Goal: Contribute content: Contribute content

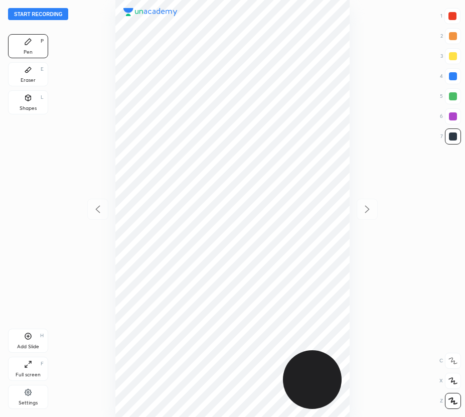
scroll to position [417, 304]
drag, startPoint x: 449, startPoint y: 77, endPoint x: 441, endPoint y: 80, distance: 8.9
click at [448, 78] on div at bounding box center [453, 76] width 16 height 16
click at [457, 99] on div at bounding box center [453, 96] width 16 height 16
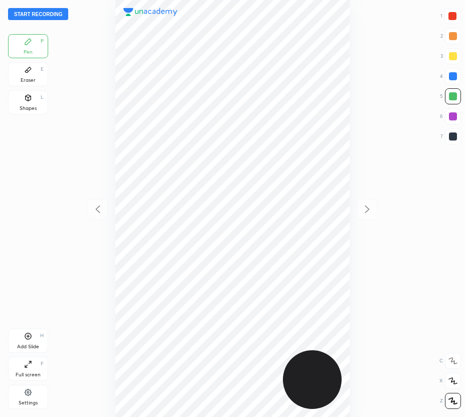
click at [34, 74] on div "Eraser E" at bounding box center [28, 74] width 40 height 24
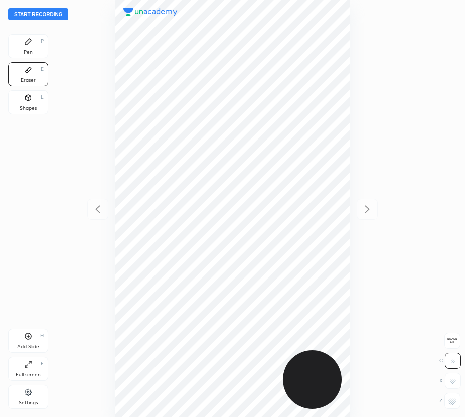
click at [42, 38] on div "Pen P" at bounding box center [28, 46] width 40 height 24
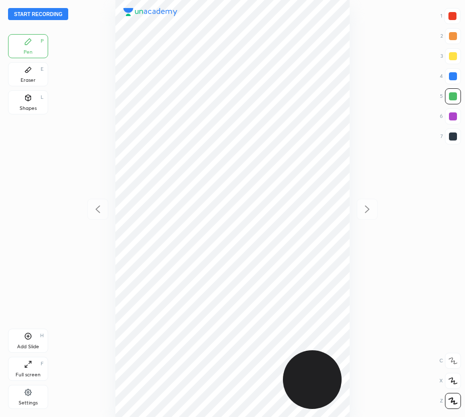
click at [42, 46] on div "Pen P" at bounding box center [28, 46] width 40 height 24
drag, startPoint x: 28, startPoint y: 78, endPoint x: 48, endPoint y: 89, distance: 22.6
click at [28, 79] on div "Eraser" at bounding box center [28, 80] width 15 height 5
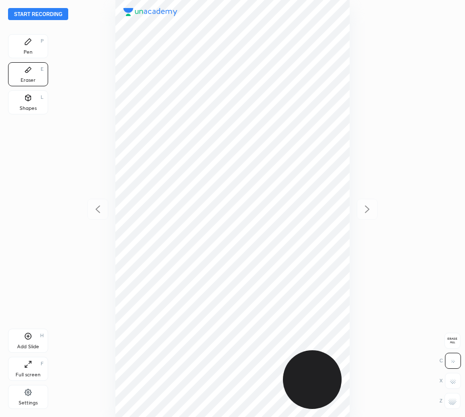
click at [456, 342] on span "Erase all" at bounding box center [452, 340] width 15 height 7
click at [36, 14] on button "Start recording" at bounding box center [38, 14] width 60 height 12
drag, startPoint x: 25, startPoint y: 44, endPoint x: 35, endPoint y: 49, distance: 11.5
click at [25, 47] on div "Pen P" at bounding box center [28, 46] width 40 height 24
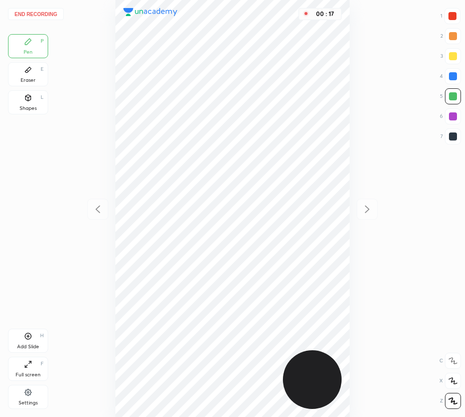
drag, startPoint x: 453, startPoint y: 34, endPoint x: 444, endPoint y: 38, distance: 10.1
click at [451, 36] on div at bounding box center [453, 36] width 8 height 8
drag, startPoint x: 448, startPoint y: 95, endPoint x: 351, endPoint y: 168, distance: 121.4
click at [448, 96] on div at bounding box center [453, 96] width 16 height 16
click at [27, 335] on icon at bounding box center [28, 336] width 8 height 8
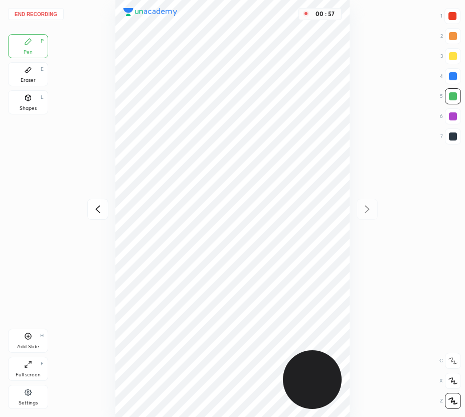
drag, startPoint x: 100, startPoint y: 205, endPoint x: 97, endPoint y: 199, distance: 6.1
click at [100, 204] on icon at bounding box center [98, 209] width 12 height 12
click at [369, 208] on icon at bounding box center [367, 209] width 12 height 12
click at [454, 16] on div at bounding box center [452, 16] width 8 height 8
click at [37, 13] on button "End recording" at bounding box center [36, 14] width 56 height 12
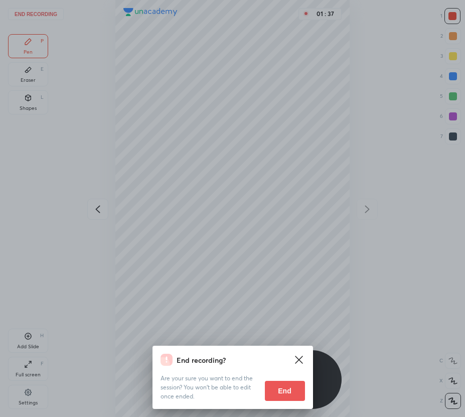
drag, startPoint x: 288, startPoint y: 391, endPoint x: 283, endPoint y: 384, distance: 9.3
click at [289, 390] on button "End" at bounding box center [285, 390] width 40 height 20
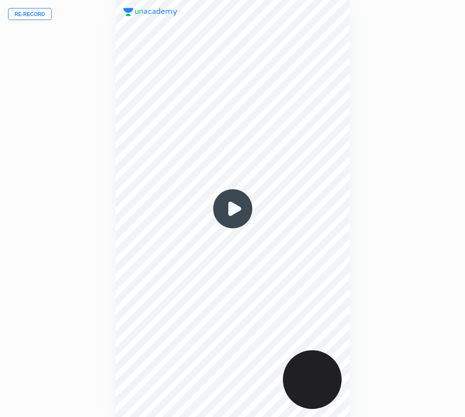
click at [38, 18] on button "Re-record" at bounding box center [30, 14] width 44 height 12
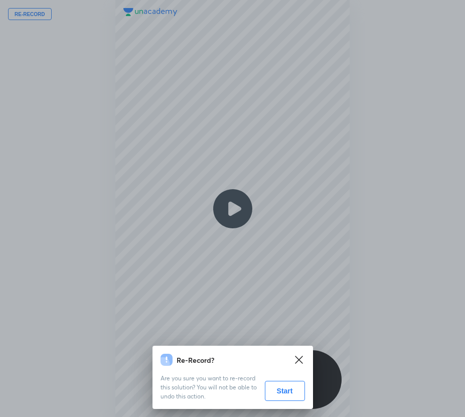
drag, startPoint x: 283, startPoint y: 387, endPoint x: 277, endPoint y: 386, distance: 6.6
click at [283, 388] on button "Start" at bounding box center [285, 390] width 40 height 20
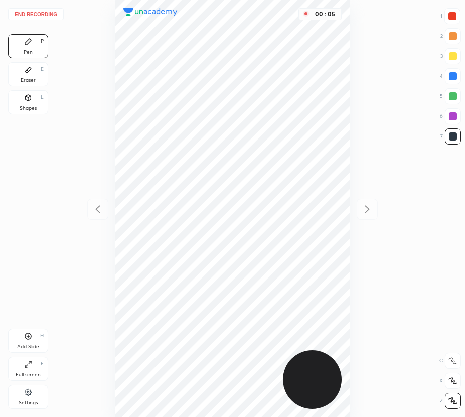
click at [454, 380] on icon at bounding box center [452, 380] width 9 height 7
click at [23, 340] on div "Add Slide H" at bounding box center [28, 340] width 40 height 24
click at [448, 20] on div at bounding box center [452, 16] width 16 height 16
click at [45, 17] on button "End recording" at bounding box center [36, 14] width 56 height 12
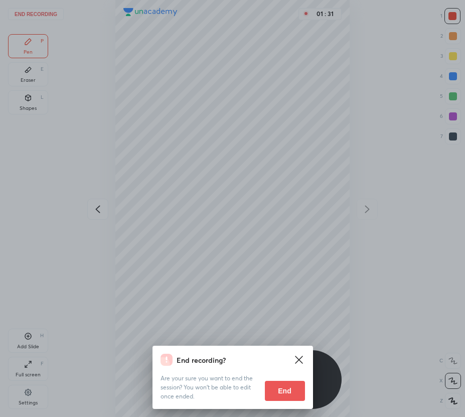
drag, startPoint x: 283, startPoint y: 390, endPoint x: 275, endPoint y: 390, distance: 7.5
click at [281, 390] on button "End" at bounding box center [285, 390] width 40 height 20
